Goal: Task Accomplishment & Management: Complete application form

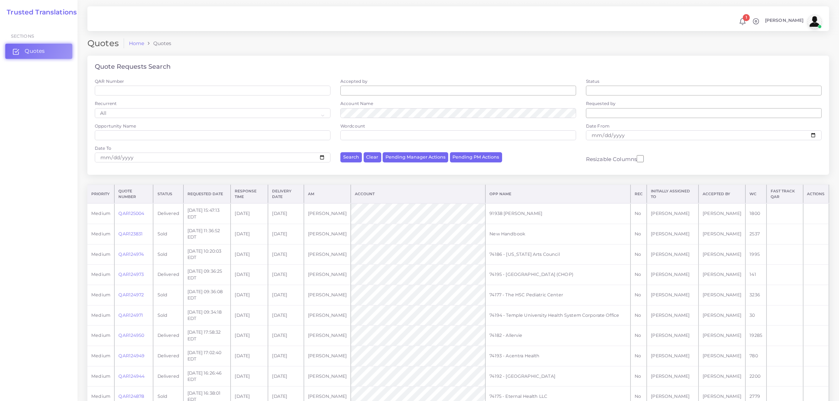
click at [37, 49] on span "Quotes" at bounding box center [35, 51] width 20 height 8
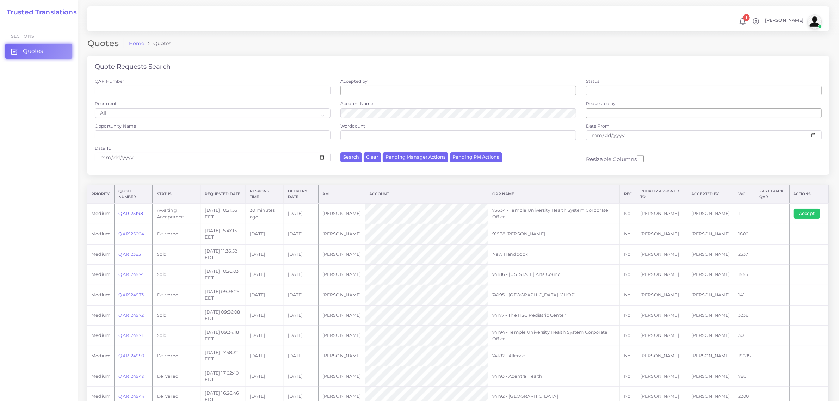
click at [133, 212] on link "QAR125198" at bounding box center [130, 213] width 25 height 5
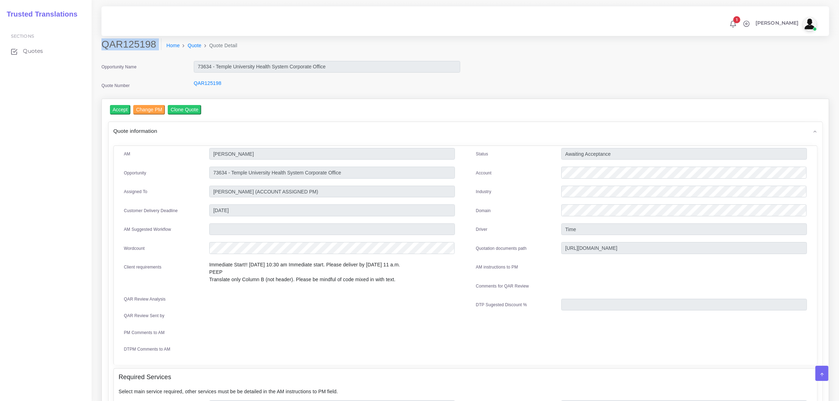
drag, startPoint x: 102, startPoint y: 43, endPoint x: 149, endPoint y: 51, distance: 47.2
click at [149, 51] on div "QAR125198 Home Quote Quote Detail" at bounding box center [372, 48] width 553 height 20
copy div "QAR125198"
click at [122, 106] on input "Accept" at bounding box center [120, 110] width 21 height 10
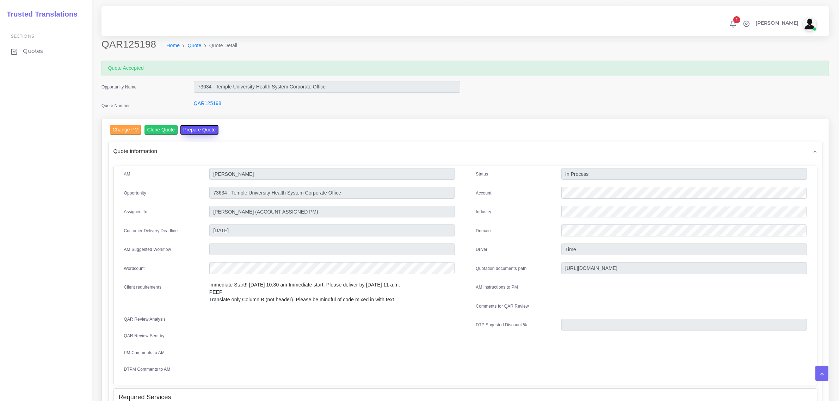
click at [197, 129] on button "Prepare Quote" at bounding box center [199, 130] width 38 height 10
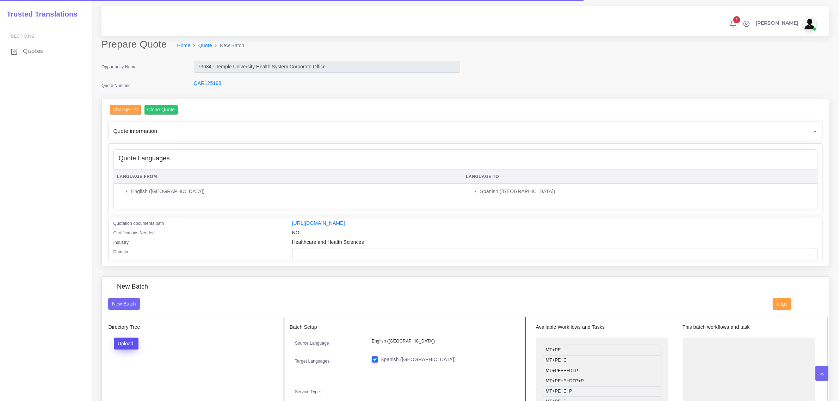
click at [129, 342] on button "Upload" at bounding box center [126, 343] width 25 height 12
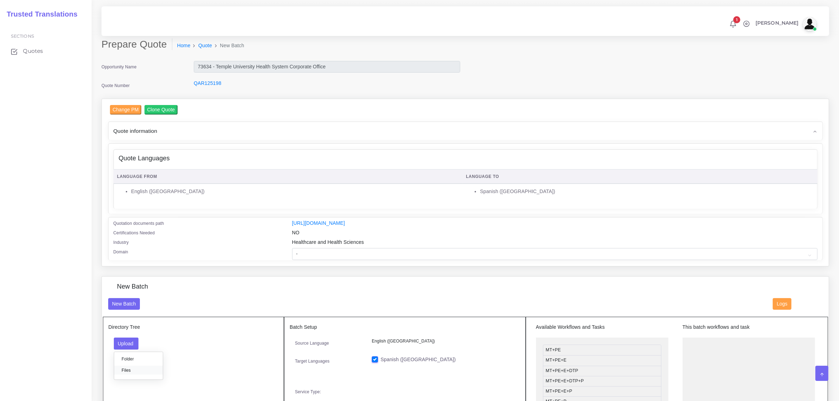
click at [125, 368] on label "Files" at bounding box center [138, 370] width 49 height 9
click at [349, 252] on select "- Advertising and Media Agriculture, Forestry and Fishing Architecture, Buildin…" at bounding box center [554, 254] width 525 height 12
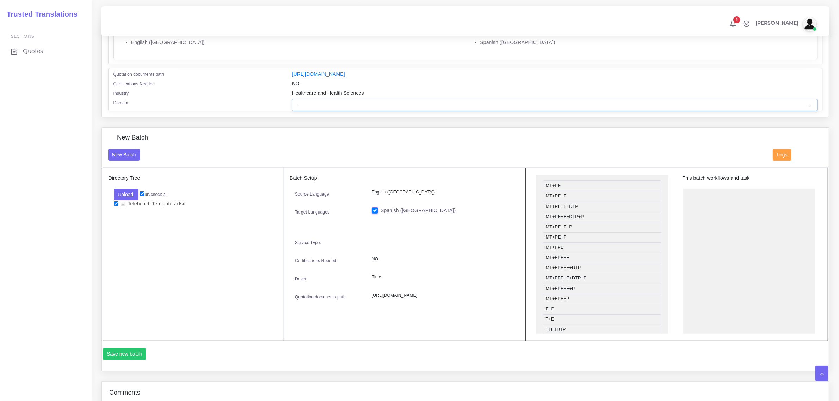
scroll to position [0, 0]
drag, startPoint x: 587, startPoint y: 212, endPoint x: 727, endPoint y: 198, distance: 140.2
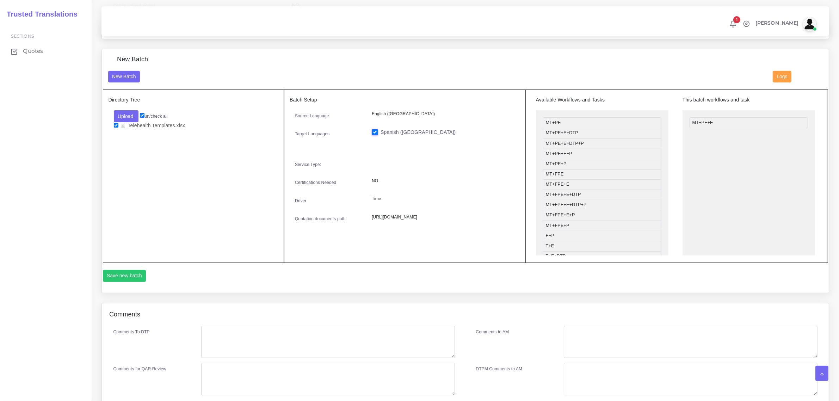
scroll to position [237, 0]
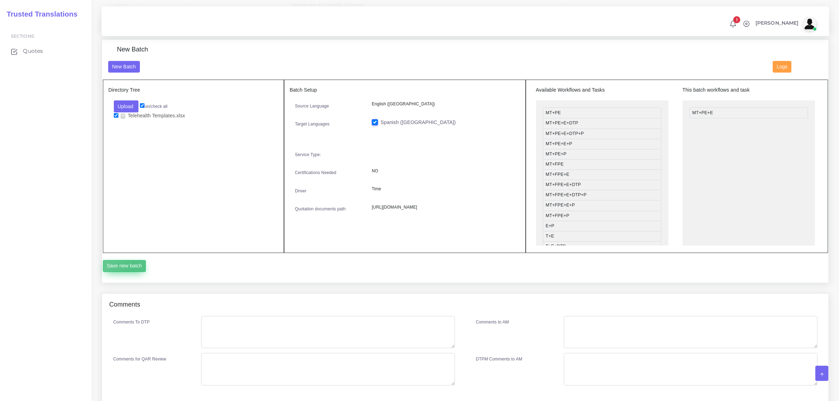
click at [134, 265] on button "Save new batch" at bounding box center [124, 266] width 43 height 12
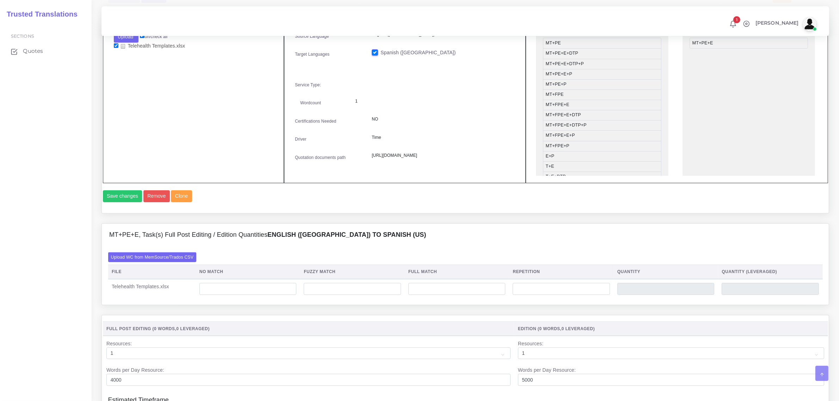
scroll to position [308, 0]
click at [170, 260] on label "Upload WC from MemSource/Trados CSV" at bounding box center [152, 256] width 88 height 10
click at [0, 0] on input "Upload WC from MemSource/Trados CSV" at bounding box center [0, 0] width 0 height 0
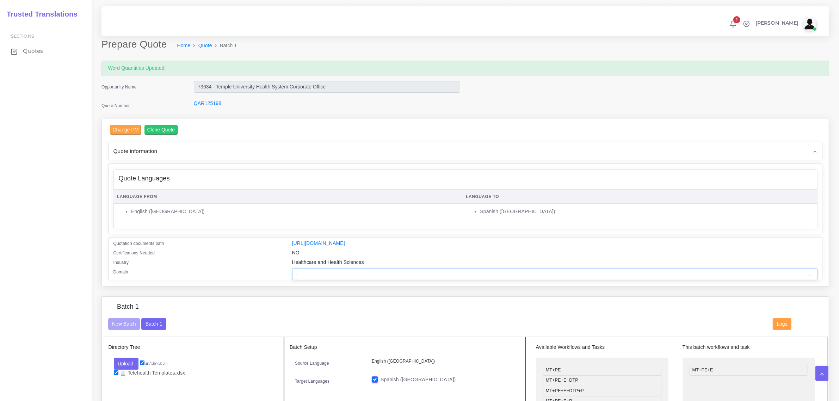
click at [317, 273] on select "- Advertising and Media Agriculture, Forestry and Fishing Architecture, Buildin…" at bounding box center [554, 274] width 525 height 12
select select "Healthcare and Health Sciences"
click at [292, 268] on select "- Advertising and Media Agriculture, Forestry and Fishing Architecture, Buildin…" at bounding box center [554, 274] width 525 height 12
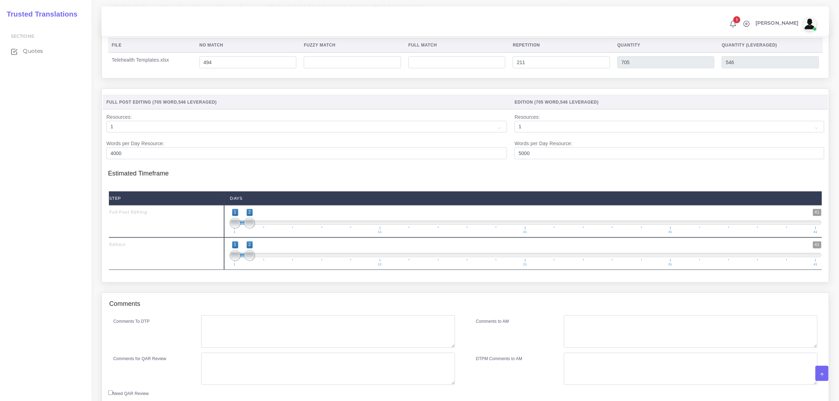
scroll to position [572, 0]
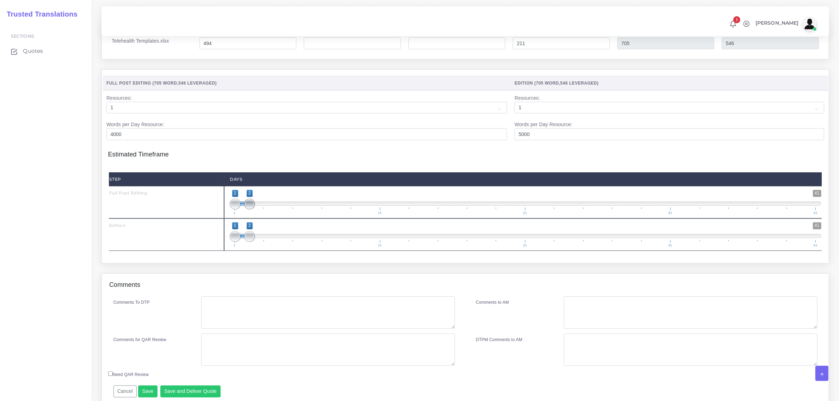
type input "1;1"
drag, startPoint x: 250, startPoint y: 217, endPoint x: 236, endPoint y: 241, distance: 27.7
click at [232, 234] on div "Step Days Full Post Editing 1 41 1 1 1 — 1 1 11 21 31 41 1;1" at bounding box center [465, 211] width 713 height 79
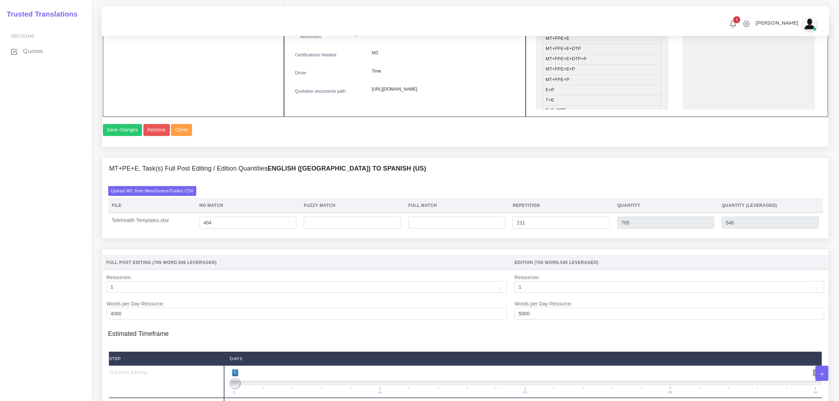
scroll to position [220, 0]
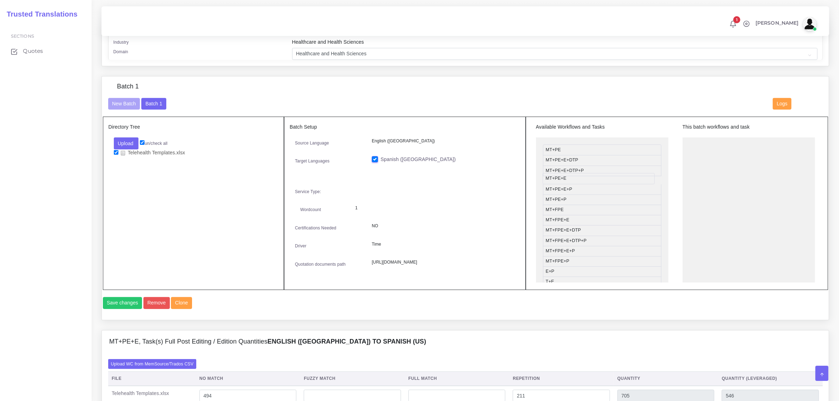
drag, startPoint x: 681, startPoint y: 155, endPoint x: 555, endPoint y: 176, distance: 127.2
drag, startPoint x: 577, startPoint y: 191, endPoint x: 719, endPoint y: 142, distance: 150.2
click at [122, 309] on button "Save changes" at bounding box center [122, 303] width 39 height 12
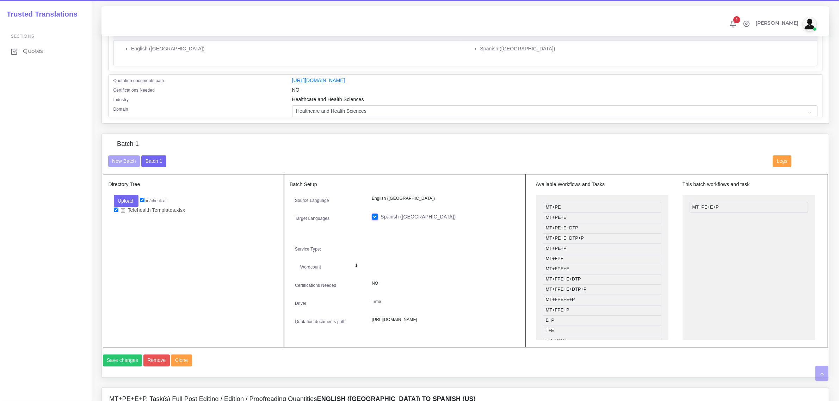
scroll to position [308, 0]
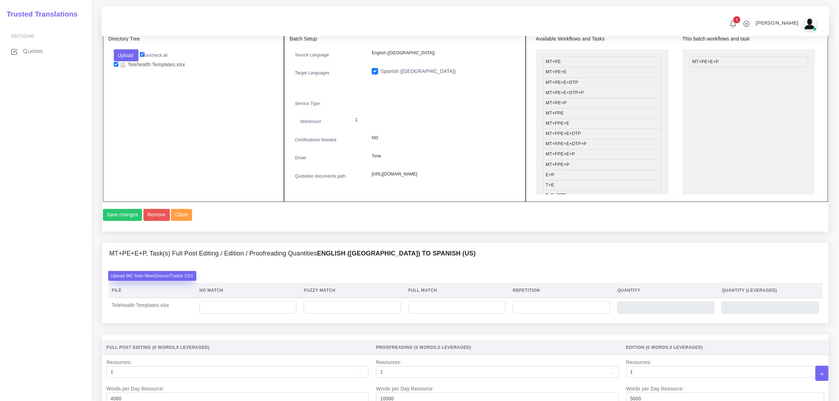
click at [155, 280] on label "Upload WC from MemSource/Trados CSV" at bounding box center [152, 276] width 88 height 10
click at [0, 0] on input "Upload WC from MemSource/Trados CSV" at bounding box center [0, 0] width 0 height 0
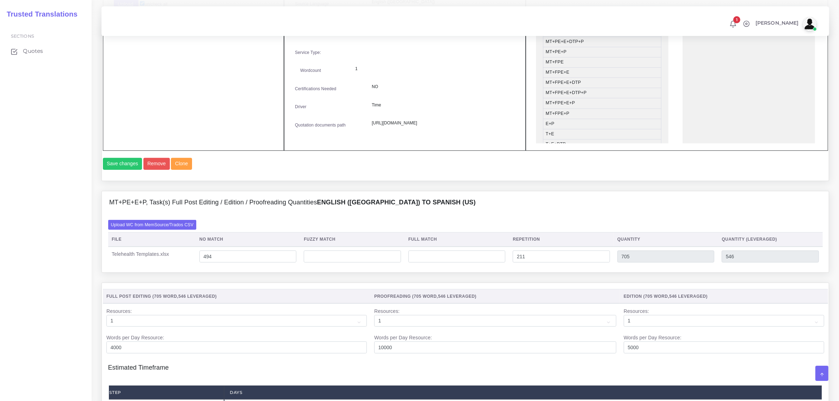
scroll to position [484, 0]
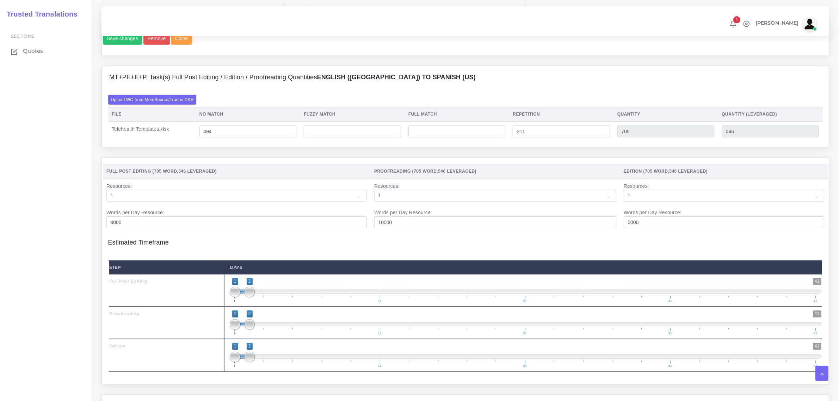
type input "1;1"
drag, startPoint x: 250, startPoint y: 306, endPoint x: 235, endPoint y: 323, distance: 22.7
click at [235, 306] on div "1 41 1 1 1 — 1 1 11 21 31 41 1;1" at bounding box center [525, 290] width 603 height 32
click at [250, 330] on span at bounding box center [249, 324] width 11 height 11
drag, startPoint x: 252, startPoint y: 369, endPoint x: 278, endPoint y: 365, distance: 25.7
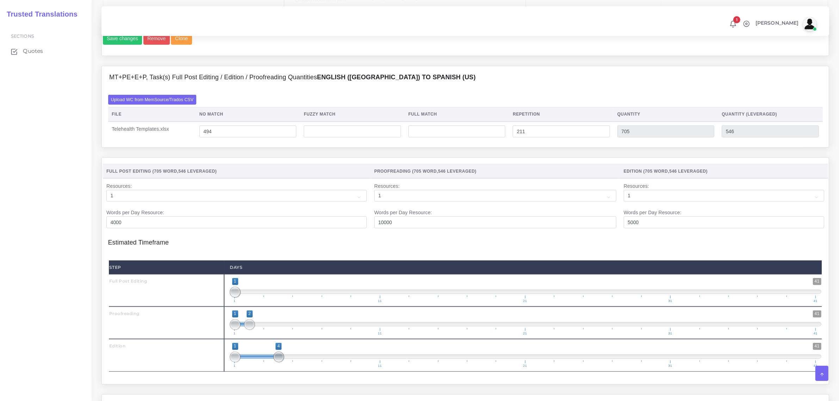
click at [278, 365] on span "1 41 1 4 1 — 4 1 11 21 31 41" at bounding box center [525, 355] width 591 height 25
drag, startPoint x: 275, startPoint y: 369, endPoint x: 272, endPoint y: 371, distance: 4.1
click at [272, 367] on span "1 41 1 4 1 — 4 1 11 21 31 41" at bounding box center [525, 355] width 591 height 25
type input "4;4"
drag, startPoint x: 237, startPoint y: 371, endPoint x: 286, endPoint y: 353, distance: 52.4
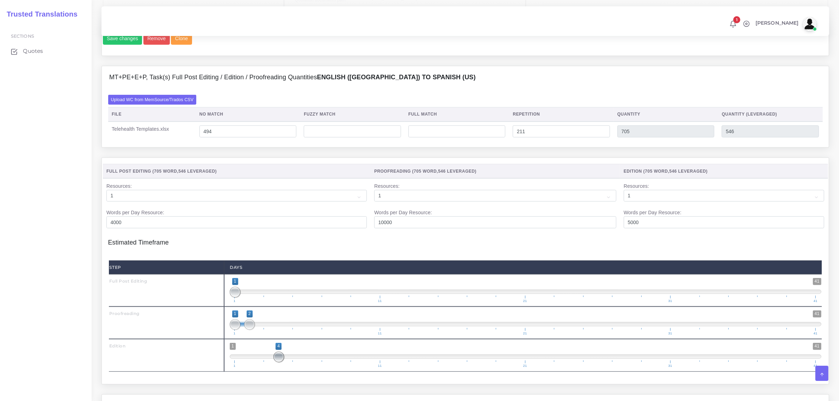
click at [289, 354] on div "1 41 4 4 4 — 4 1 11 21 31 41 4;4" at bounding box center [525, 355] width 603 height 32
drag, startPoint x: 252, startPoint y: 335, endPoint x: 244, endPoint y: 338, distance: 8.6
click at [254, 330] on span at bounding box center [249, 324] width 11 height 11
type input "2;2"
drag, startPoint x: 233, startPoint y: 337, endPoint x: 248, endPoint y: 346, distance: 16.9
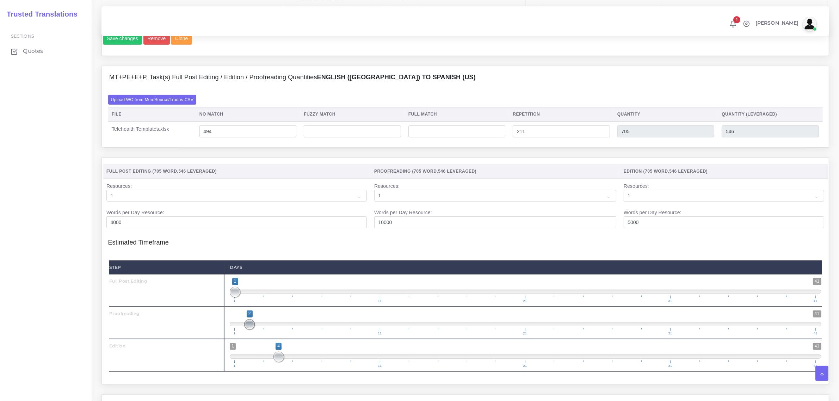
click at [251, 330] on span at bounding box center [249, 324] width 11 height 11
drag, startPoint x: 278, startPoint y: 369, endPoint x: 271, endPoint y: 371, distance: 7.2
click at [270, 367] on span "1 41 3 4 3 — 4 1 11 21 31 41" at bounding box center [525, 355] width 591 height 25
type input "3;3"
drag, startPoint x: 275, startPoint y: 372, endPoint x: 266, endPoint y: 371, distance: 9.3
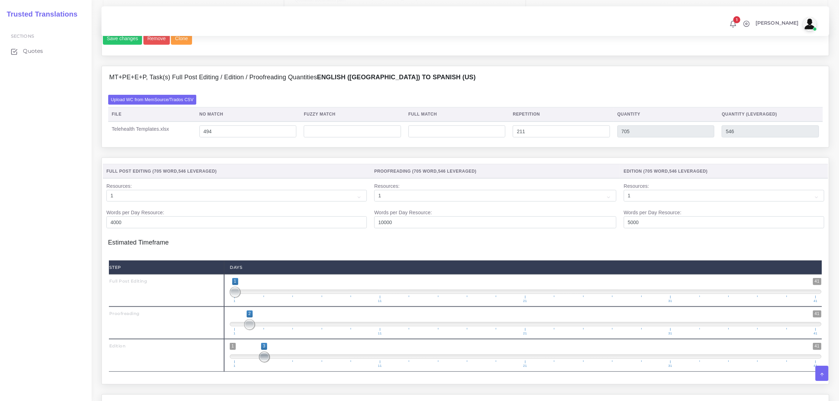
click at [266, 362] on span at bounding box center [264, 357] width 11 height 11
drag, startPoint x: 266, startPoint y: 370, endPoint x: 248, endPoint y: 371, distance: 18.3
click at [248, 367] on span "1 41 3 3 3 — 3 1 11 21 31 41" at bounding box center [525, 355] width 591 height 25
drag, startPoint x: 262, startPoint y: 369, endPoint x: 262, endPoint y: 356, distance: 12.7
click at [261, 362] on span at bounding box center [264, 357] width 11 height 11
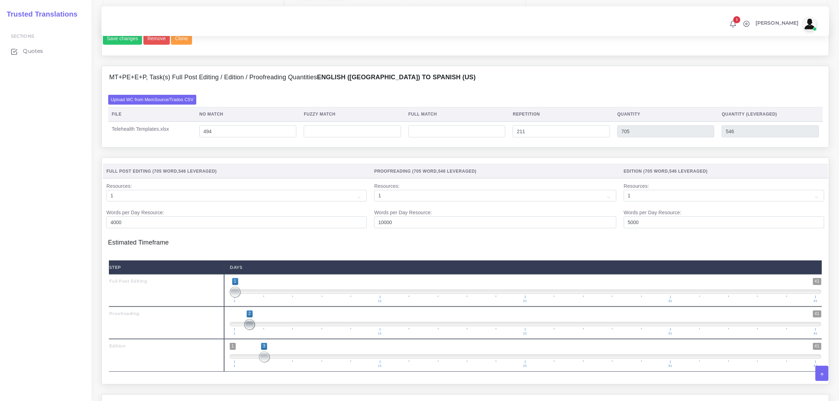
drag, startPoint x: 252, startPoint y: 336, endPoint x: 278, endPoint y: 332, distance: 25.6
click at [278, 332] on span "1 41 2 2 2 — 2 1 11 21 31 41" at bounding box center [525, 322] width 591 height 25
drag, startPoint x: 254, startPoint y: 336, endPoint x: 245, endPoint y: 341, distance: 10.7
click at [237, 335] on span "1 41 2 2 2 — 2 1 11 21 31 41" at bounding box center [525, 322] width 591 height 25
drag, startPoint x: 247, startPoint y: 342, endPoint x: 231, endPoint y: 344, distance: 15.9
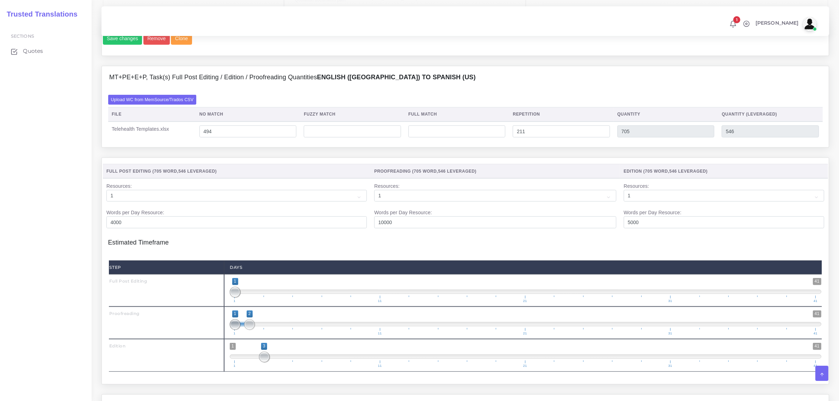
click at [232, 330] on span at bounding box center [235, 324] width 11 height 11
drag, startPoint x: 249, startPoint y: 337, endPoint x: 258, endPoint y: 337, distance: 9.5
click at [258, 335] on span "1 41 1 3 1 — 3 1 11 21 31 41" at bounding box center [525, 322] width 591 height 25
type input "3;3"
drag, startPoint x: 237, startPoint y: 339, endPoint x: 262, endPoint y: 345, distance: 26.4
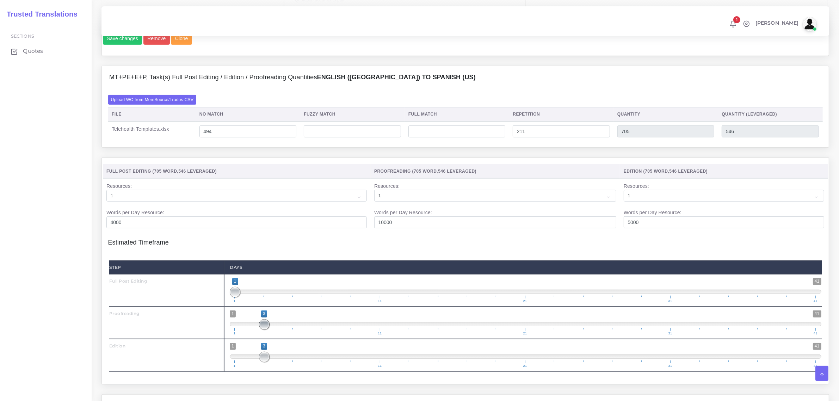
click at [262, 330] on span at bounding box center [264, 324] width 11 height 11
click at [262, 362] on span at bounding box center [264, 357] width 11 height 11
drag, startPoint x: 266, startPoint y: 371, endPoint x: 270, endPoint y: 373, distance: 4.5
click at [281, 362] on span at bounding box center [278, 357] width 11 height 11
drag, startPoint x: 265, startPoint y: 372, endPoint x: 259, endPoint y: 374, distance: 6.2
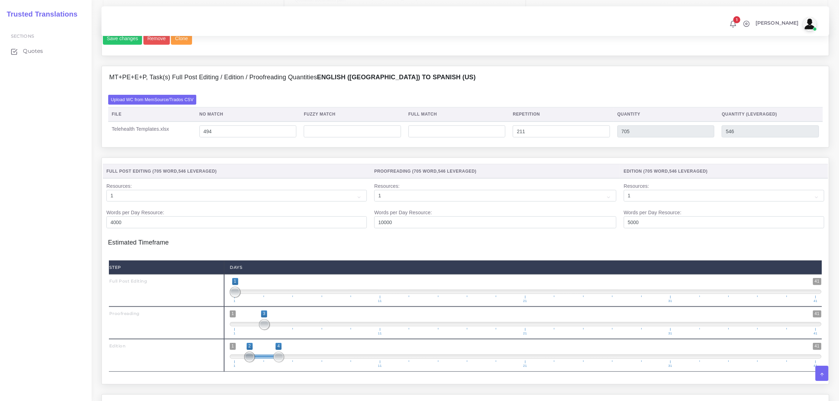
click at [257, 367] on span "1 41 2 4 2 — 4 1 11 21 31 41" at bounding box center [525, 355] width 591 height 25
type input "2;2"
drag, startPoint x: 278, startPoint y: 370, endPoint x: 250, endPoint y: 373, distance: 28.3
click at [250, 362] on span at bounding box center [249, 357] width 11 height 11
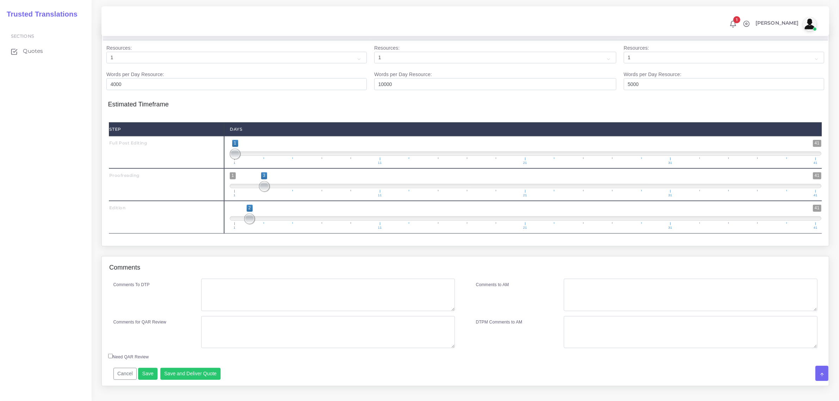
scroll to position [650, 0]
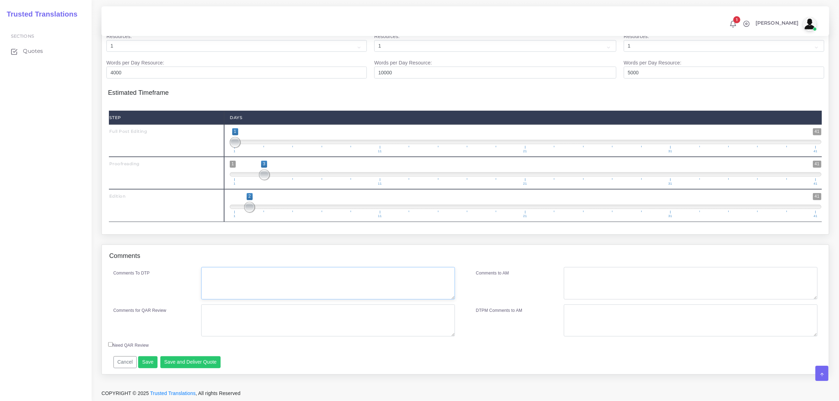
click at [265, 285] on textarea "Comments To DTP" at bounding box center [327, 283] width 253 height 32
click at [197, 361] on button "Save and Deliver Quote" at bounding box center [190, 362] width 61 height 12
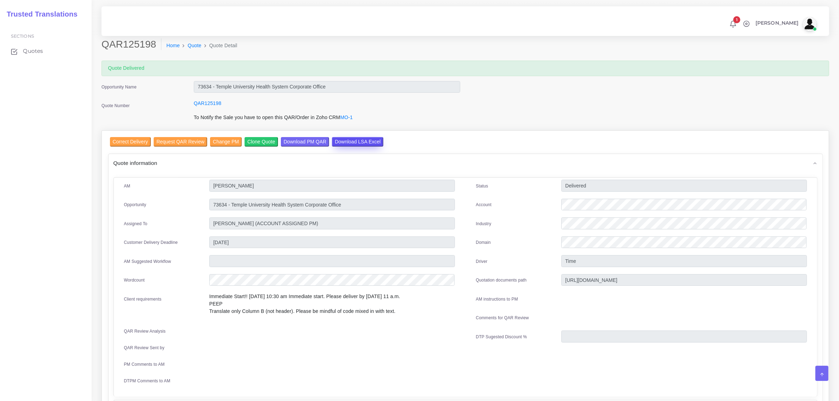
click at [351, 143] on input "Download LSA Excel" at bounding box center [357, 142] width 51 height 10
click at [32, 53] on span "Quotes" at bounding box center [35, 51] width 20 height 8
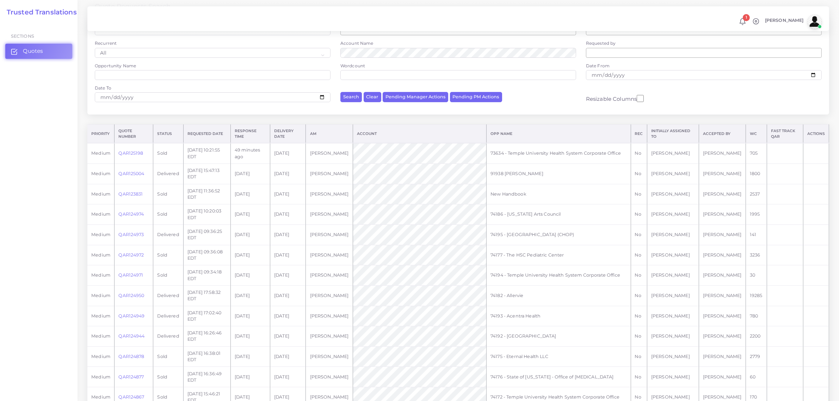
scroll to position [16, 0]
